Goal: Complete application form

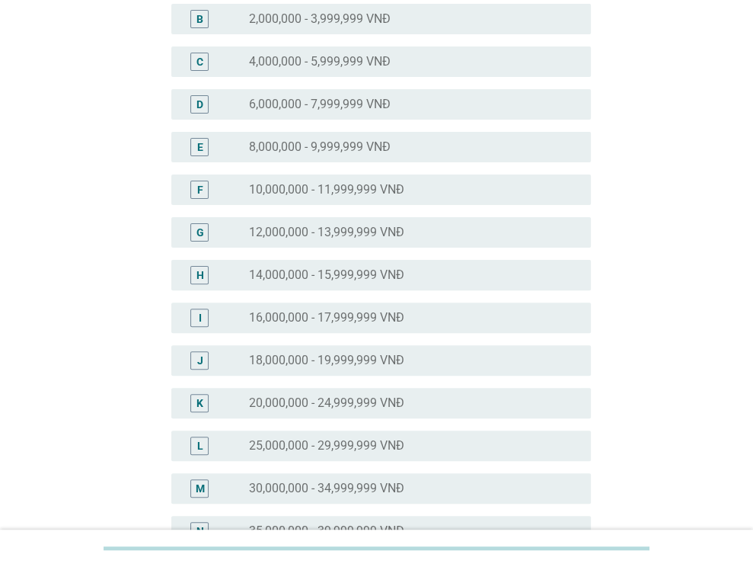
scroll to position [229, 0]
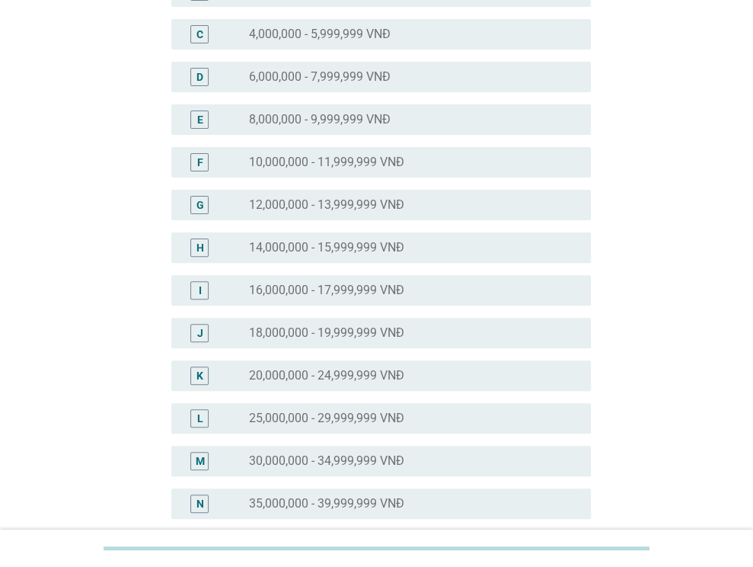
click at [331, 413] on label "25,000,000 - 29,999,999 VNĐ" at bounding box center [326, 418] width 155 height 15
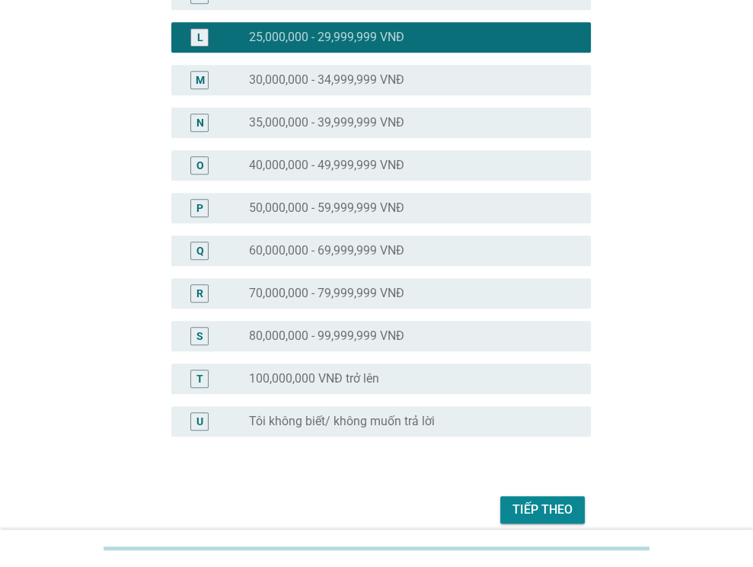
scroll to position [675, 0]
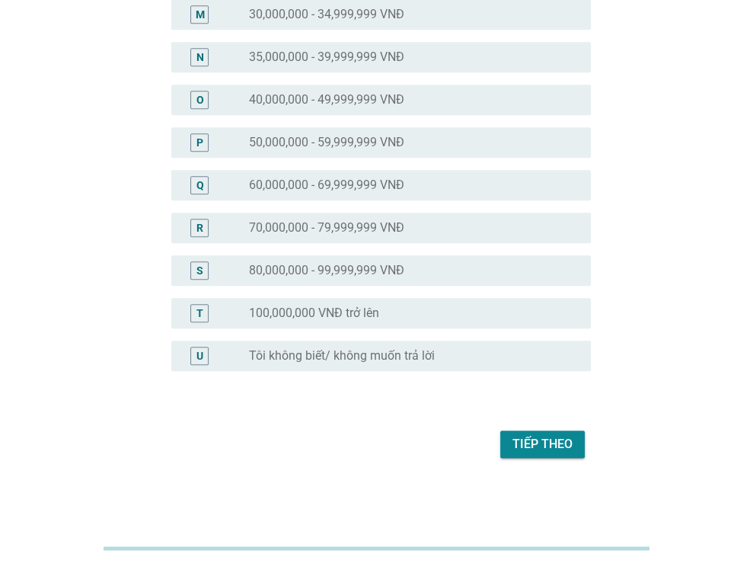
click at [555, 459] on div "Tiếp theo" at bounding box center [376, 444] width 429 height 37
click at [545, 448] on div "Tiếp theo" at bounding box center [543, 444] width 60 height 18
click at [546, 450] on div "Tiếp theo" at bounding box center [376, 444] width 429 height 37
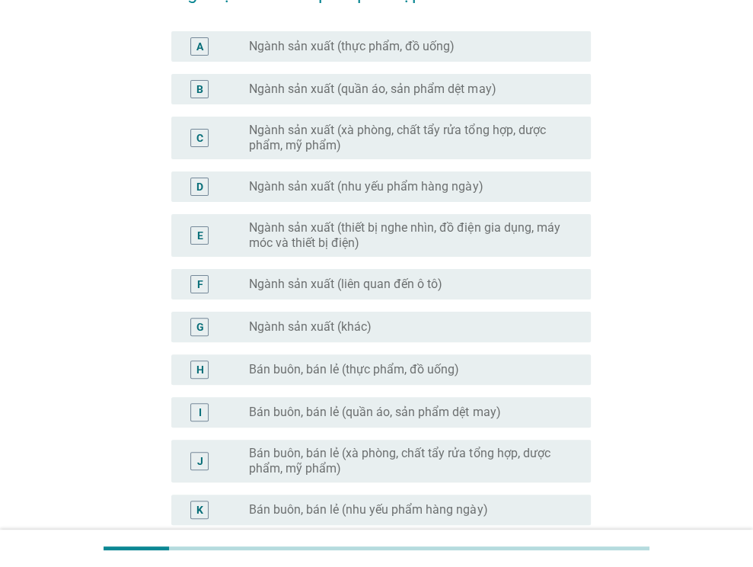
scroll to position [152, 0]
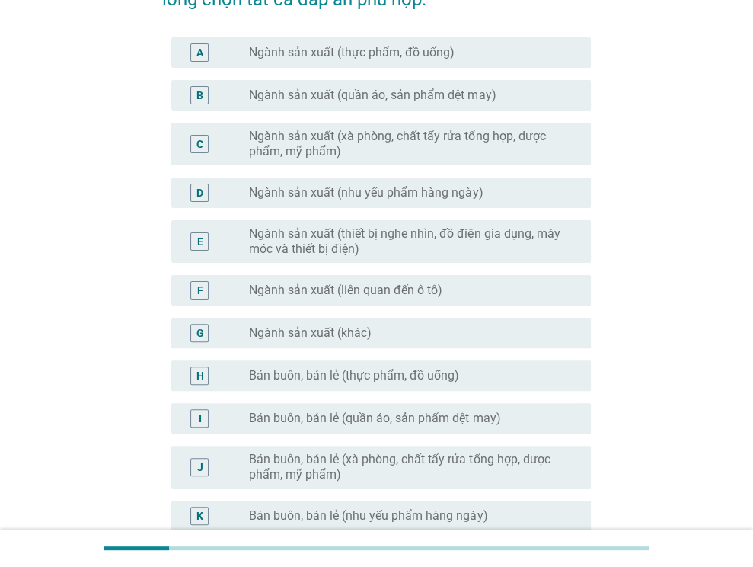
click at [332, 202] on div "D radio_button_unchecked Ngành sản xuất (nhu yếu phẩm hàng ngày)" at bounding box center [381, 193] width 420 height 30
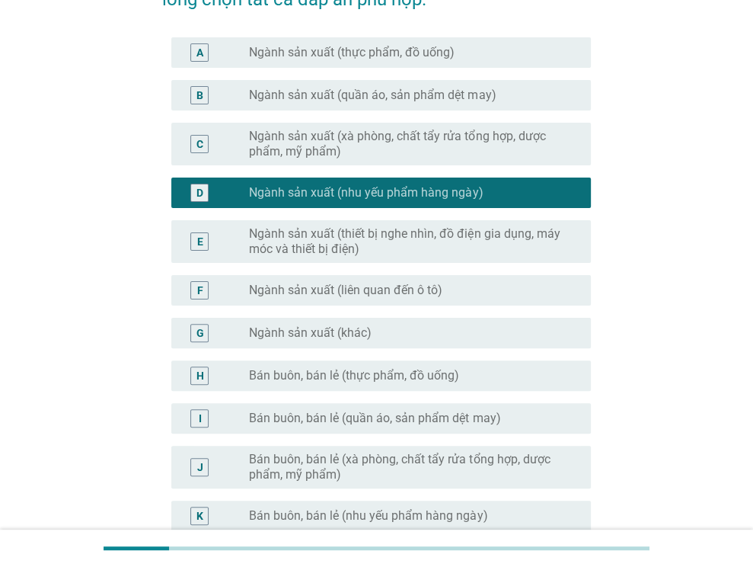
click at [325, 191] on label "Ngành sản xuất (nhu yếu phẩm hàng ngày)" at bounding box center [366, 192] width 234 height 15
click at [366, 88] on label "Ngành sản xuất (quần áo, sản phẩm dệt may)" at bounding box center [372, 95] width 247 height 15
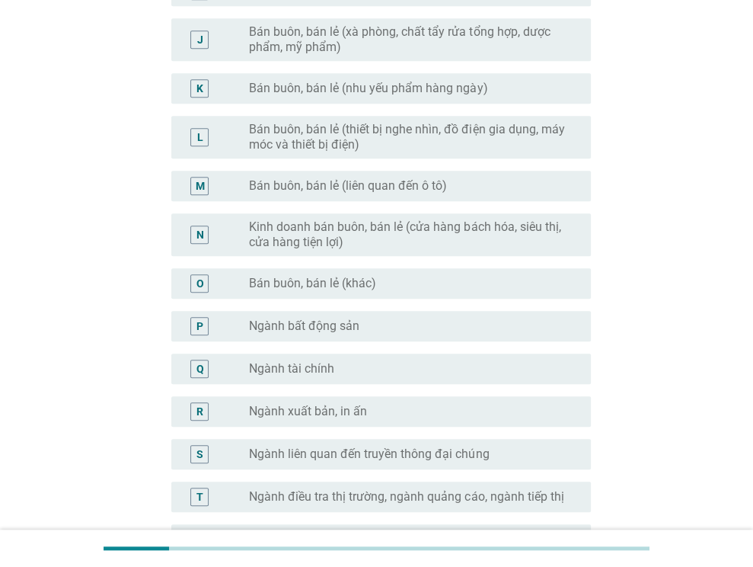
scroll to position [762, 0]
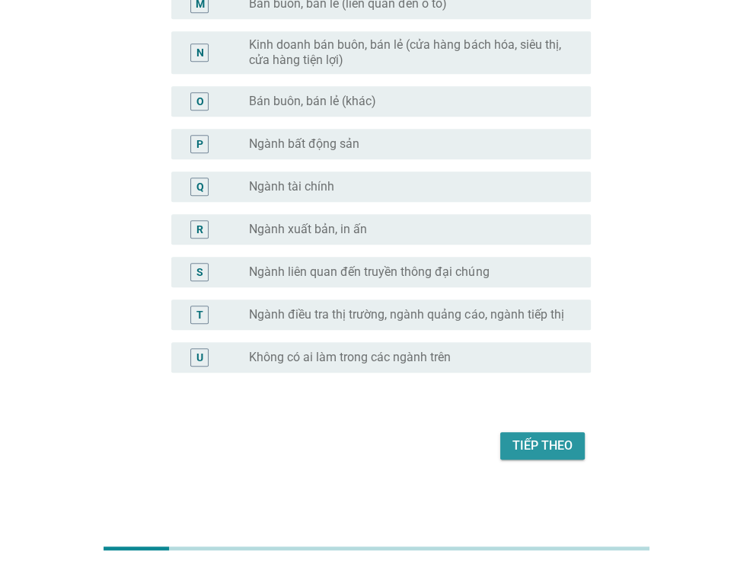
click at [533, 449] on div "Tiếp theo" at bounding box center [543, 446] width 60 height 18
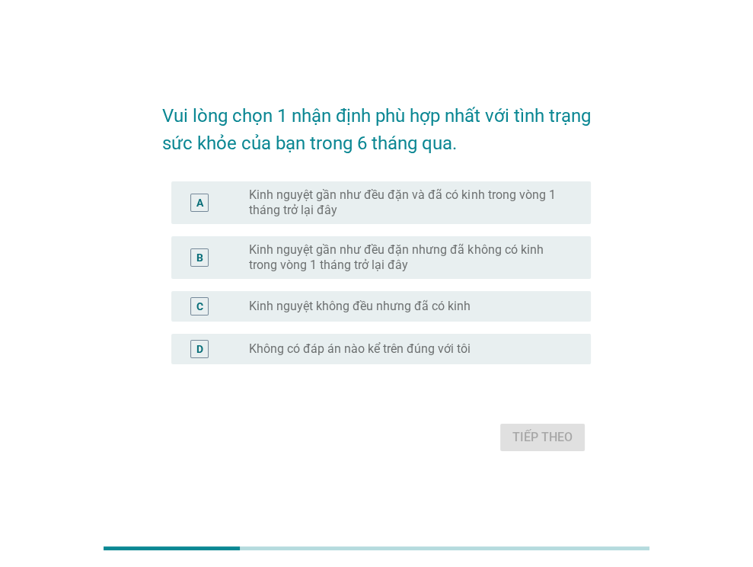
scroll to position [0, 0]
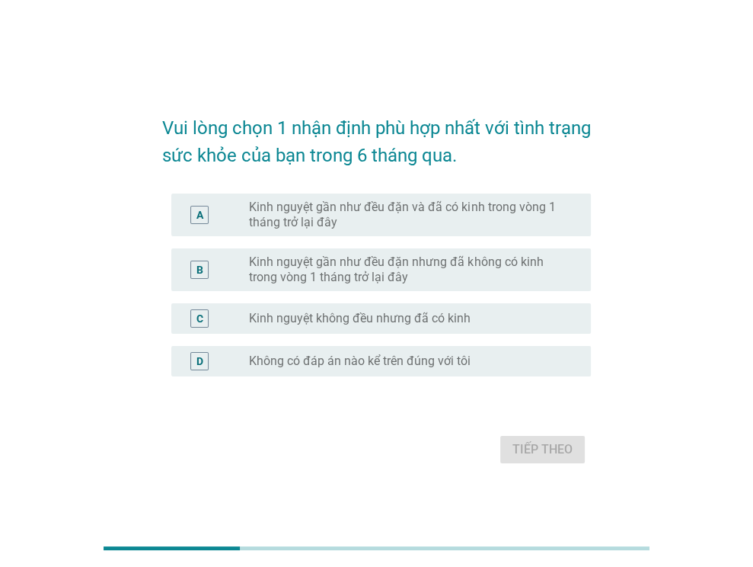
click at [387, 204] on label "Kinh nguyệt gần như đều đặn và đã có kinh trong vòng 1 tháng trở lại đây" at bounding box center [408, 215] width 318 height 30
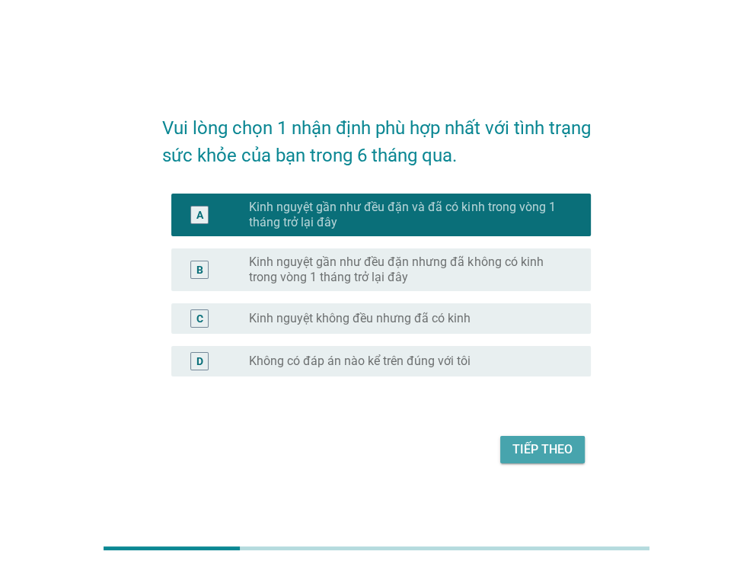
click at [548, 459] on button "Tiếp theo" at bounding box center [543, 449] width 85 height 27
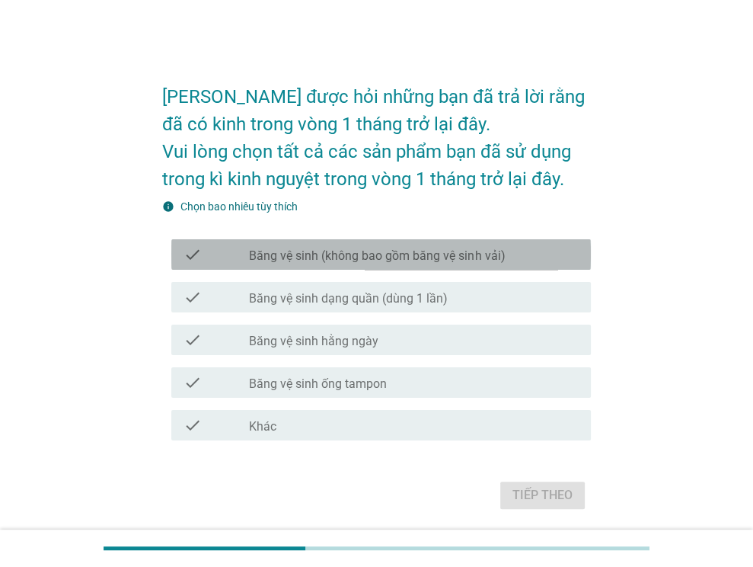
click at [316, 252] on label "Băng vệ sinh (không bao gồm băng vệ sinh vải)" at bounding box center [377, 255] width 256 height 15
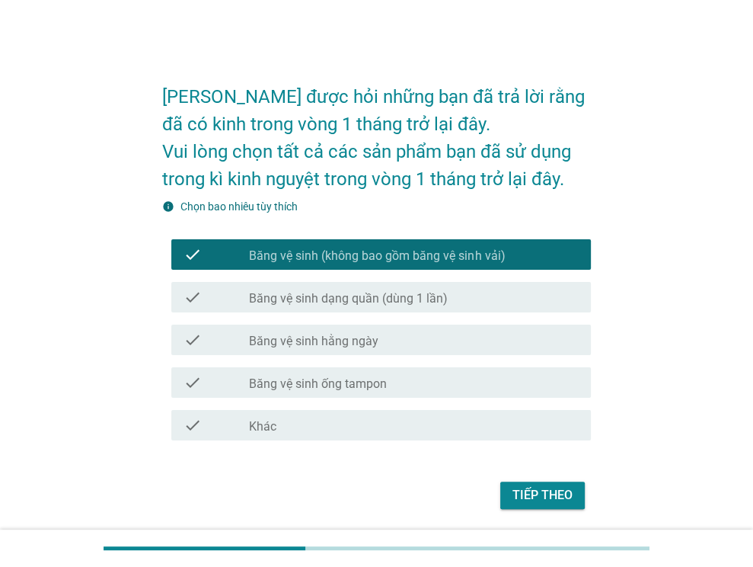
click at [523, 499] on div "Tiếp theo" at bounding box center [543, 495] width 60 height 18
